Goal: Information Seeking & Learning: Compare options

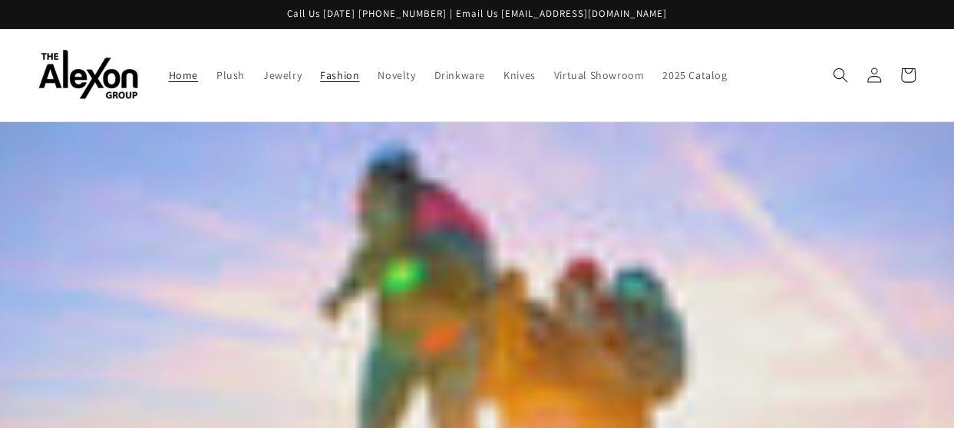
click at [320, 72] on span "Fashion" at bounding box center [339, 75] width 39 height 14
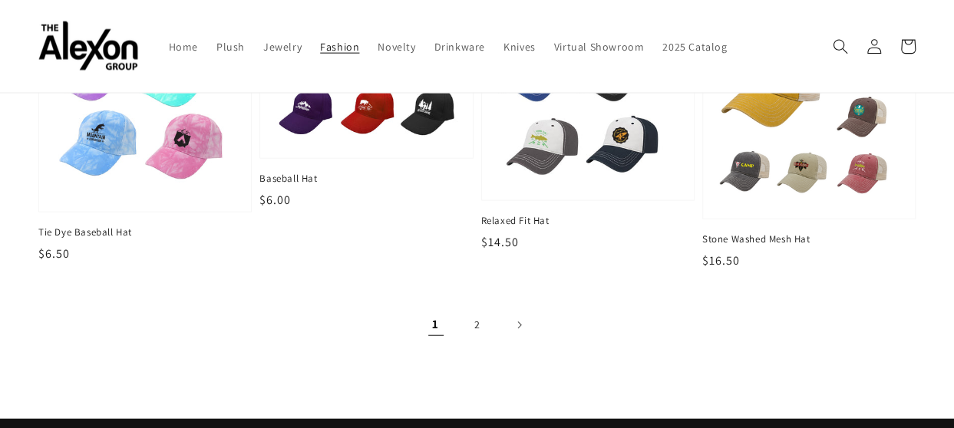
scroll to position [1681, 0]
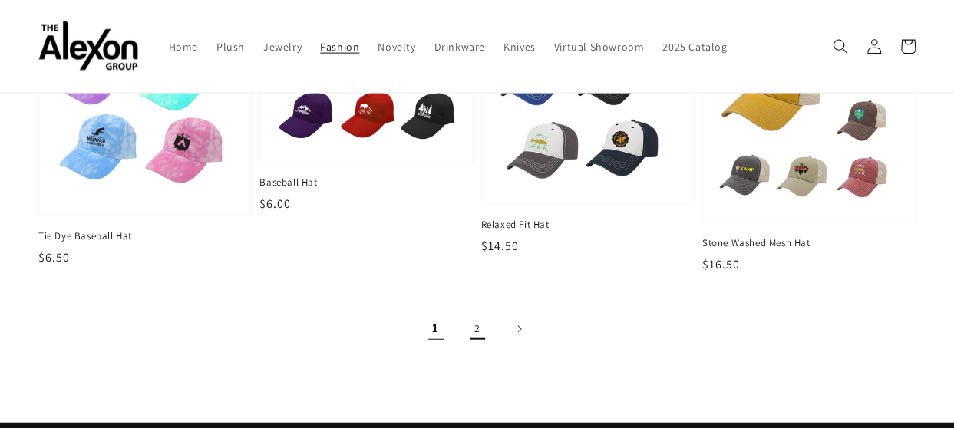
click at [476, 312] on link "2" at bounding box center [477, 329] width 34 height 34
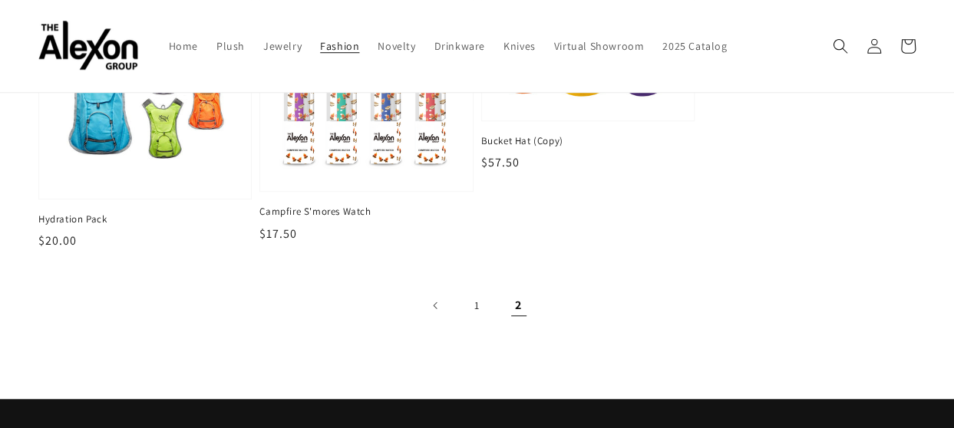
scroll to position [427, 0]
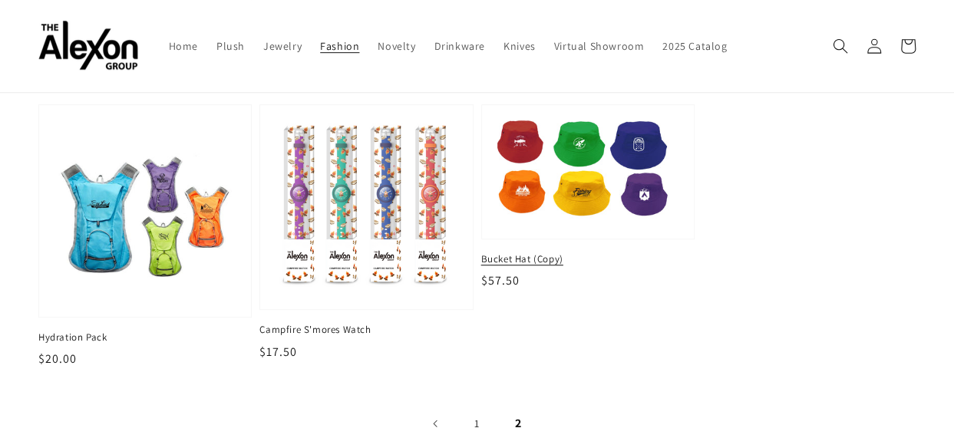
click at [528, 252] on span "Bucket Hat (Copy)" at bounding box center [587, 259] width 213 height 14
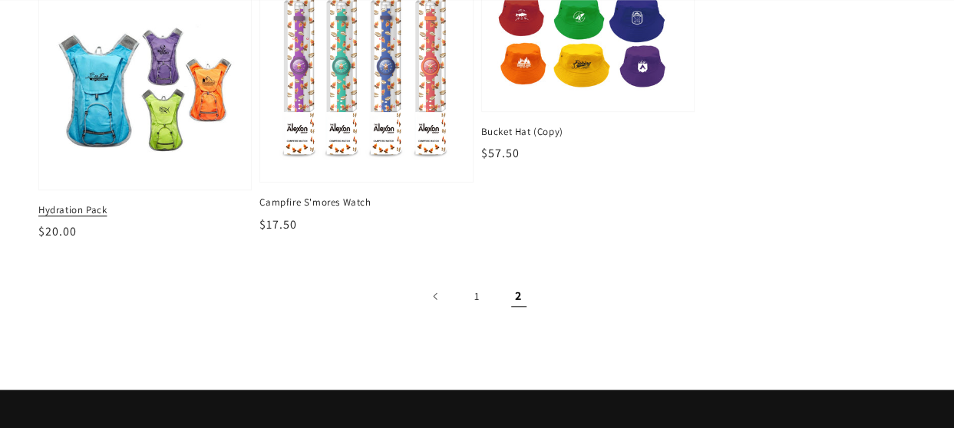
scroll to position [556, 0]
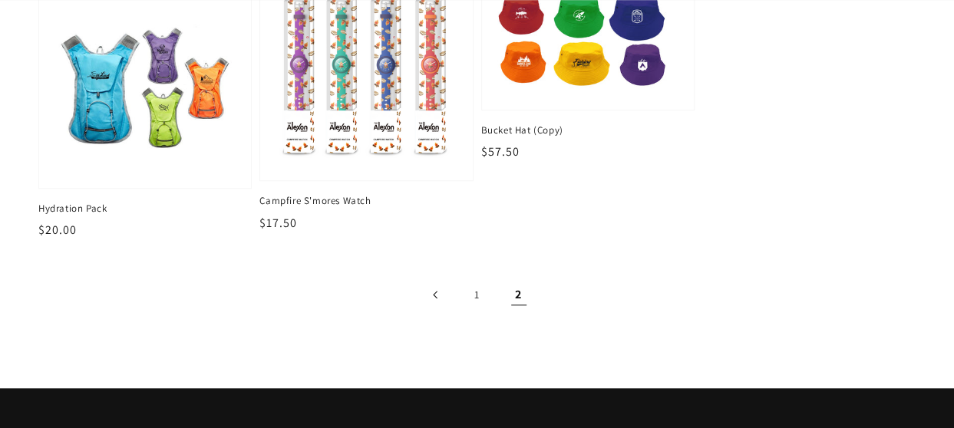
click at [435, 291] on icon "Previous page" at bounding box center [434, 295] width 5 height 8
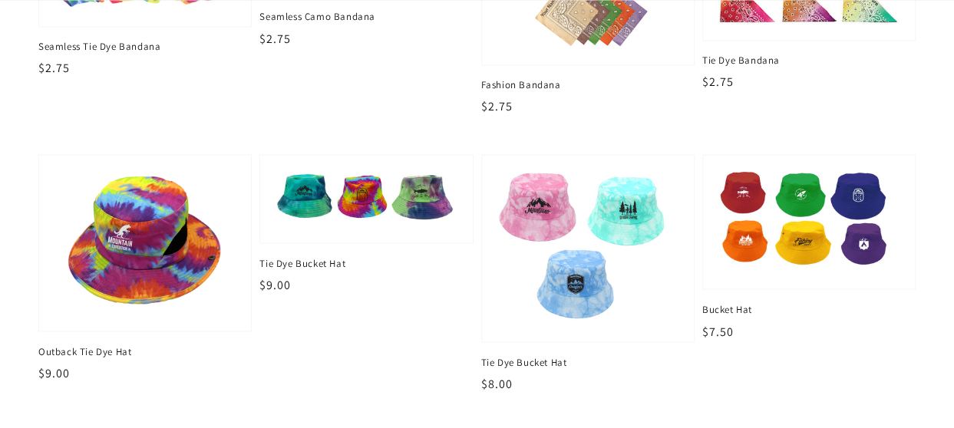
scroll to position [1305, 0]
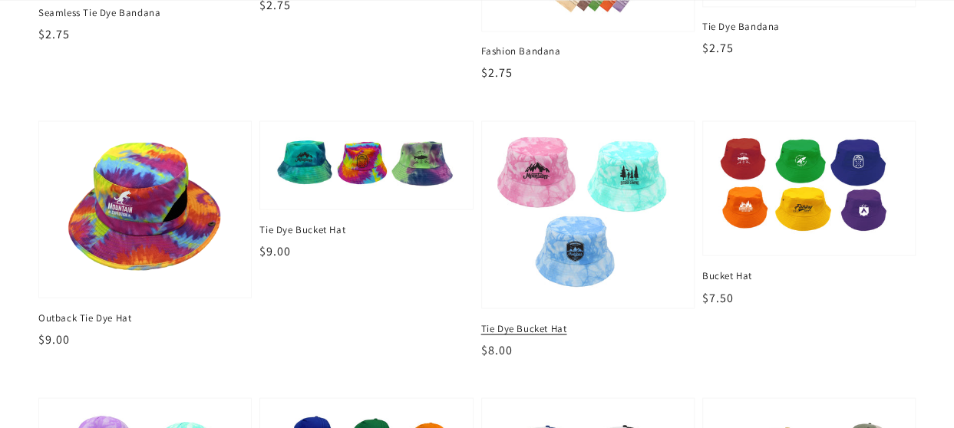
click at [494, 322] on span "Tie Dye Bucket Hat" at bounding box center [587, 329] width 213 height 14
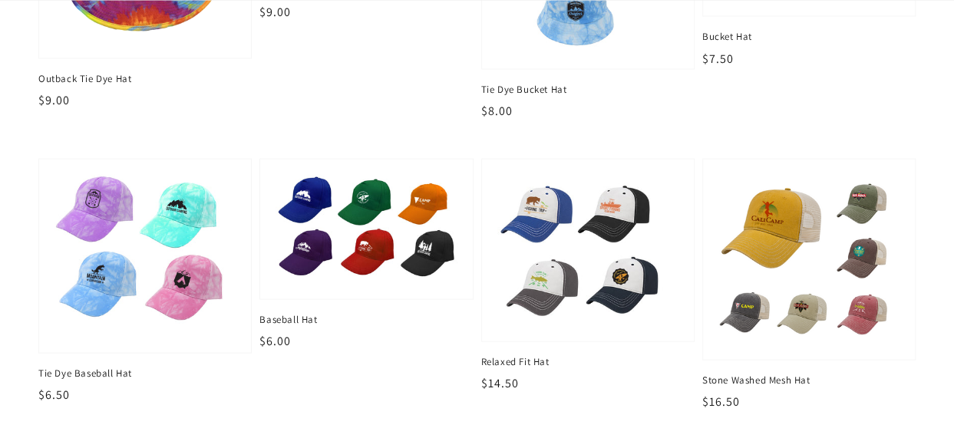
scroll to position [1546, 0]
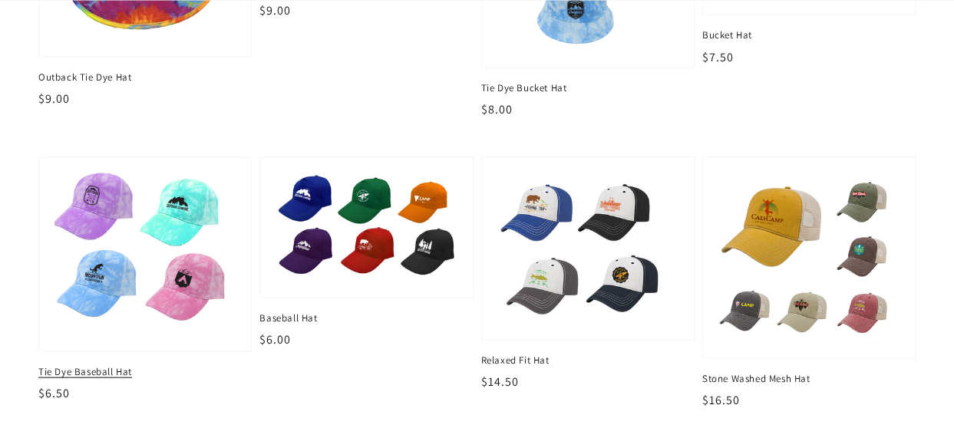
click at [62, 365] on span "Tie Dye Baseball Hat" at bounding box center [144, 372] width 213 height 14
